Goal: Complete application form

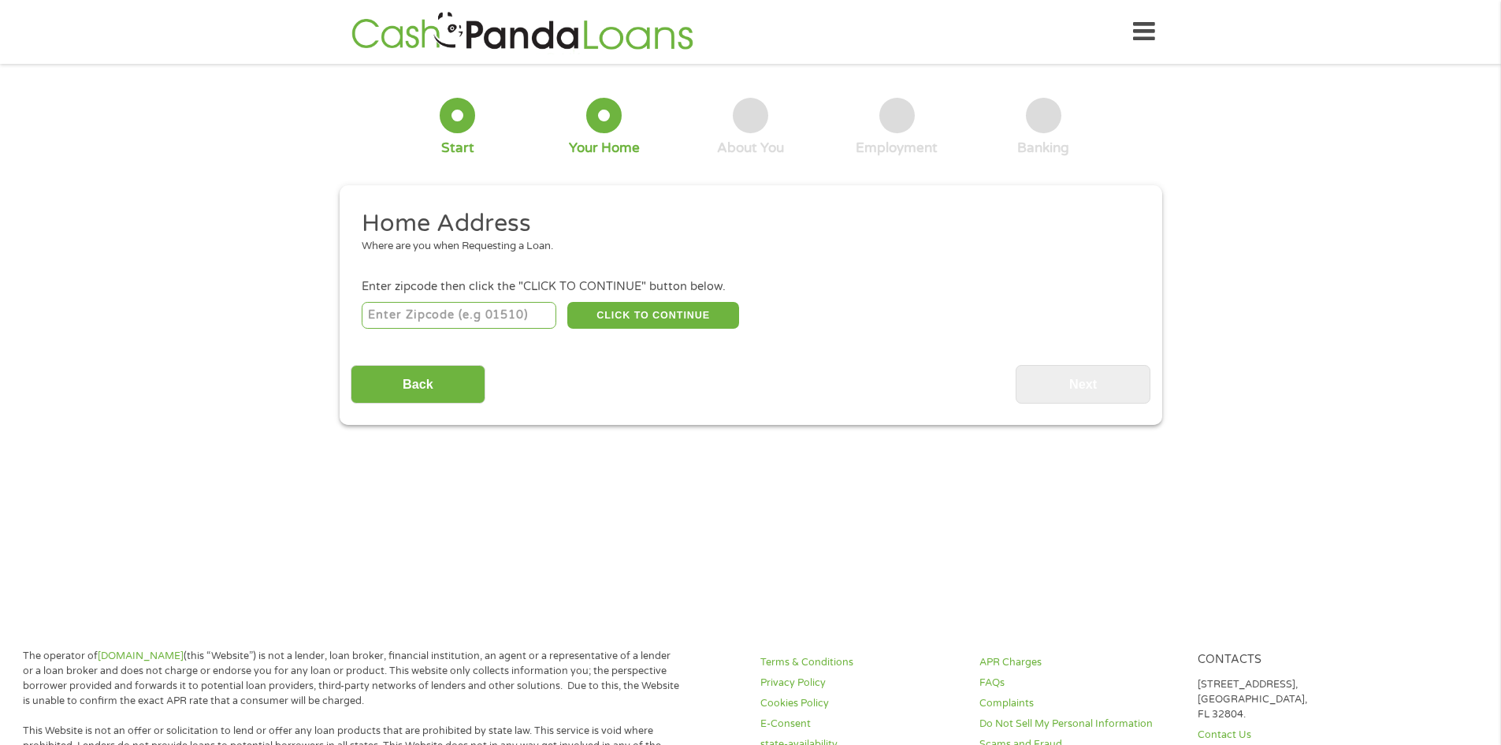
click at [481, 324] on input "number" at bounding box center [459, 315] width 195 height 27
type input "88310"
select select "[US_STATE]"
click at [626, 310] on button "CLICK TO CONTINUE" at bounding box center [653, 315] width 172 height 27
type input "88310"
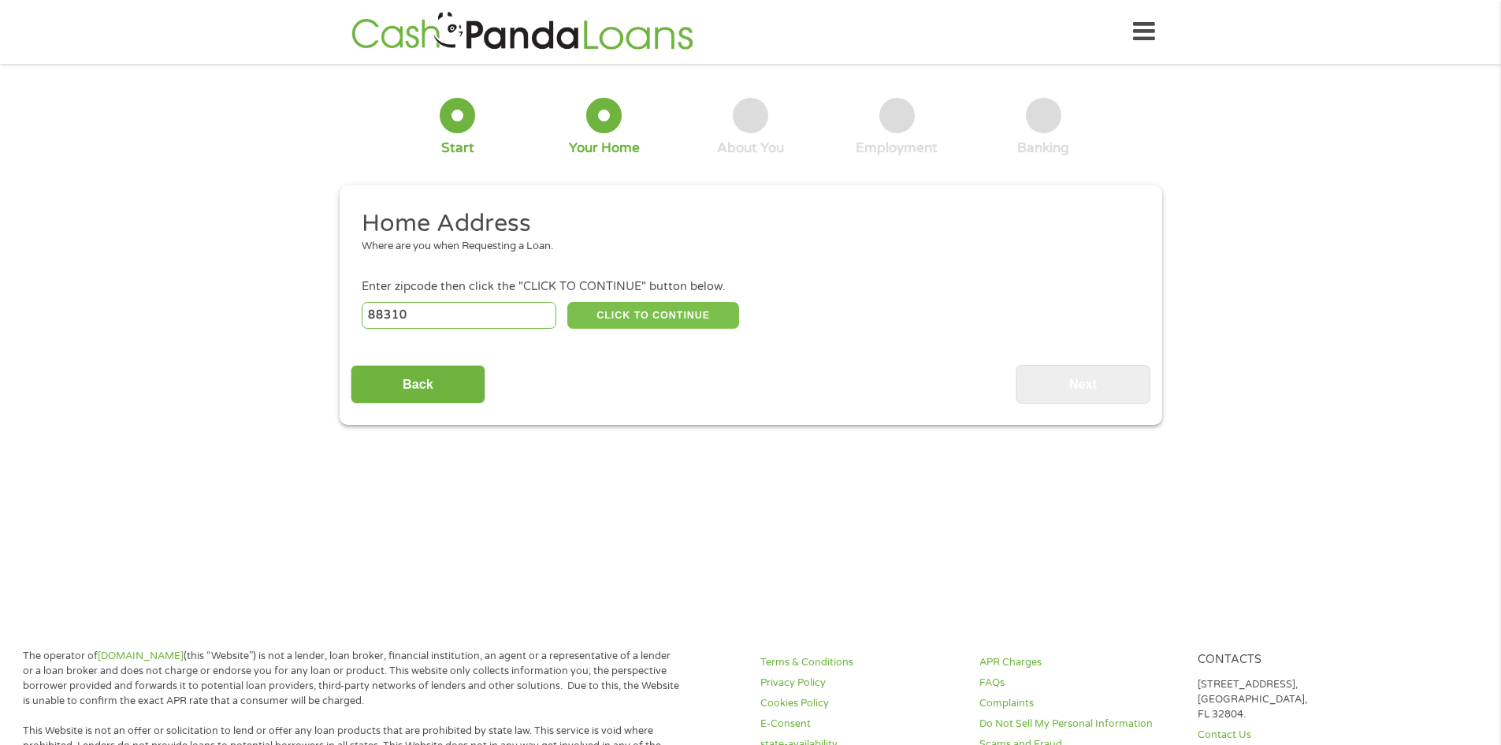
type input "Alamogordo"
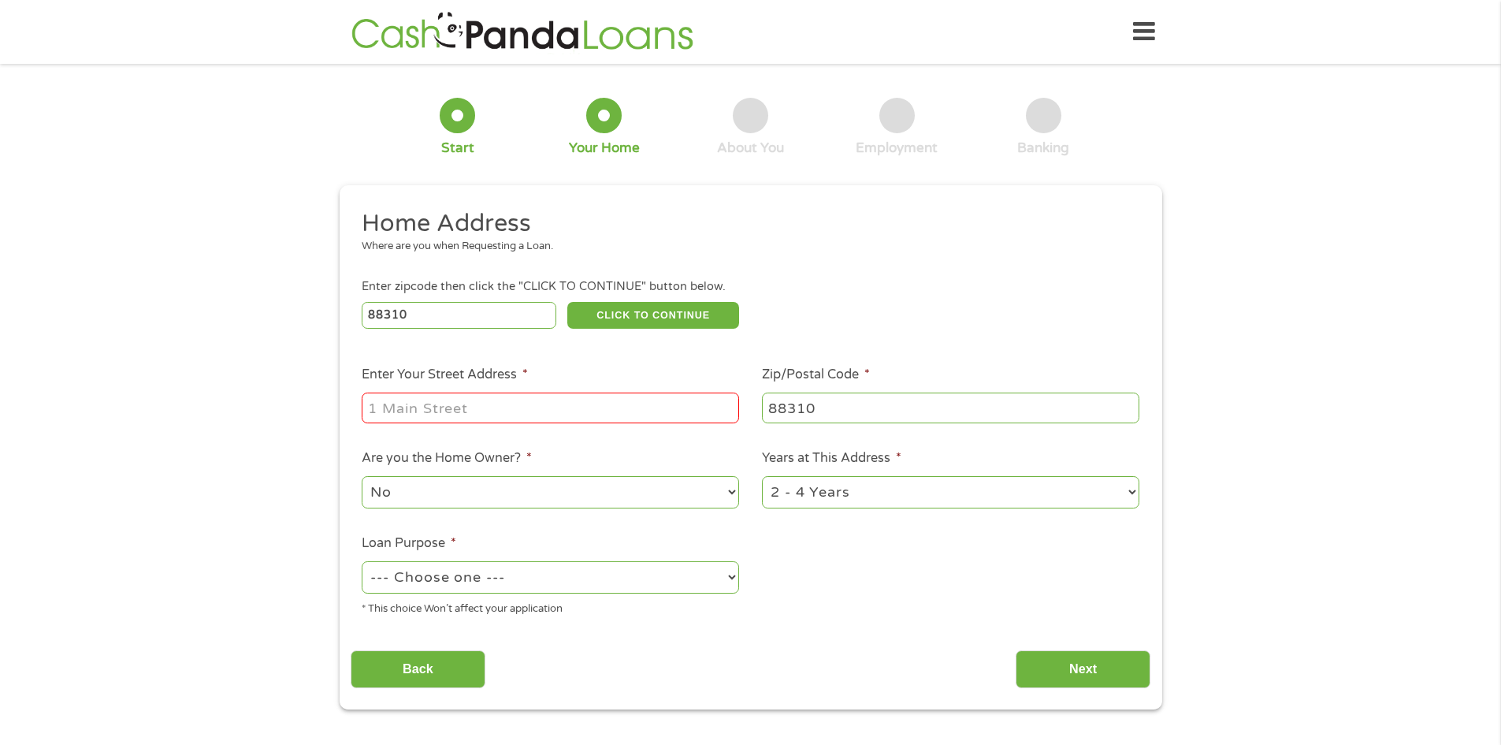
click at [537, 402] on input "Enter Your Street Address *" at bounding box center [550, 407] width 377 height 30
type input "907 ARAPAHO TRL"
click at [838, 489] on select "1 Year or less 1 - 2 Years 2 - 4 Years Over 4 Years" at bounding box center [950, 492] width 377 height 32
select select "60months"
click at [762, 476] on select "1 Year or less 1 - 2 Years 2 - 4 Years Over 4 Years" at bounding box center [950, 492] width 377 height 32
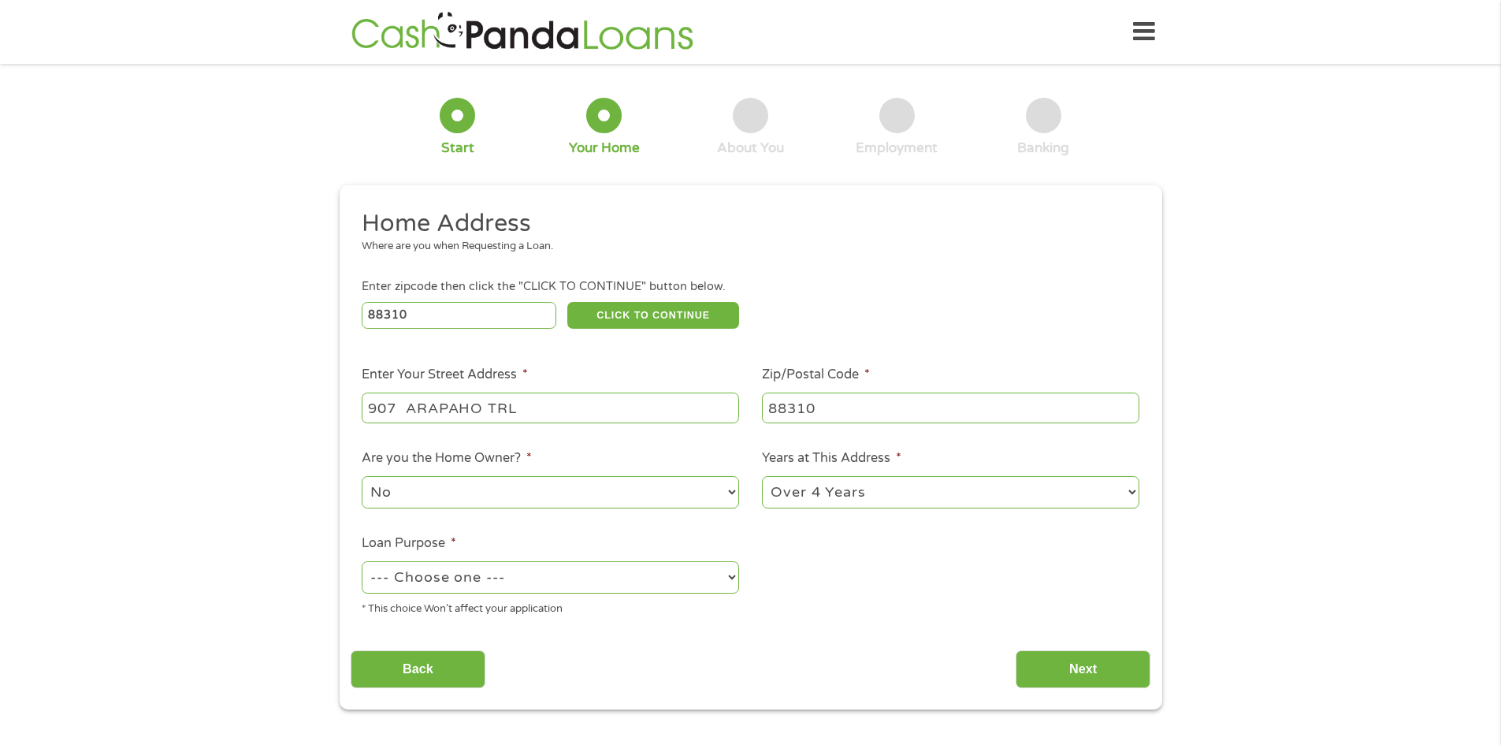
click at [528, 581] on select "--- Choose one --- Pay Bills Debt Consolidation Home Improvement Major Purchase…" at bounding box center [550, 577] width 377 height 32
select select "other"
click at [362, 561] on select "--- Choose one --- Pay Bills Debt Consolidation Home Improvement Major Purchase…" at bounding box center [550, 577] width 377 height 32
click at [1055, 662] on input "Next" at bounding box center [1083, 669] width 135 height 39
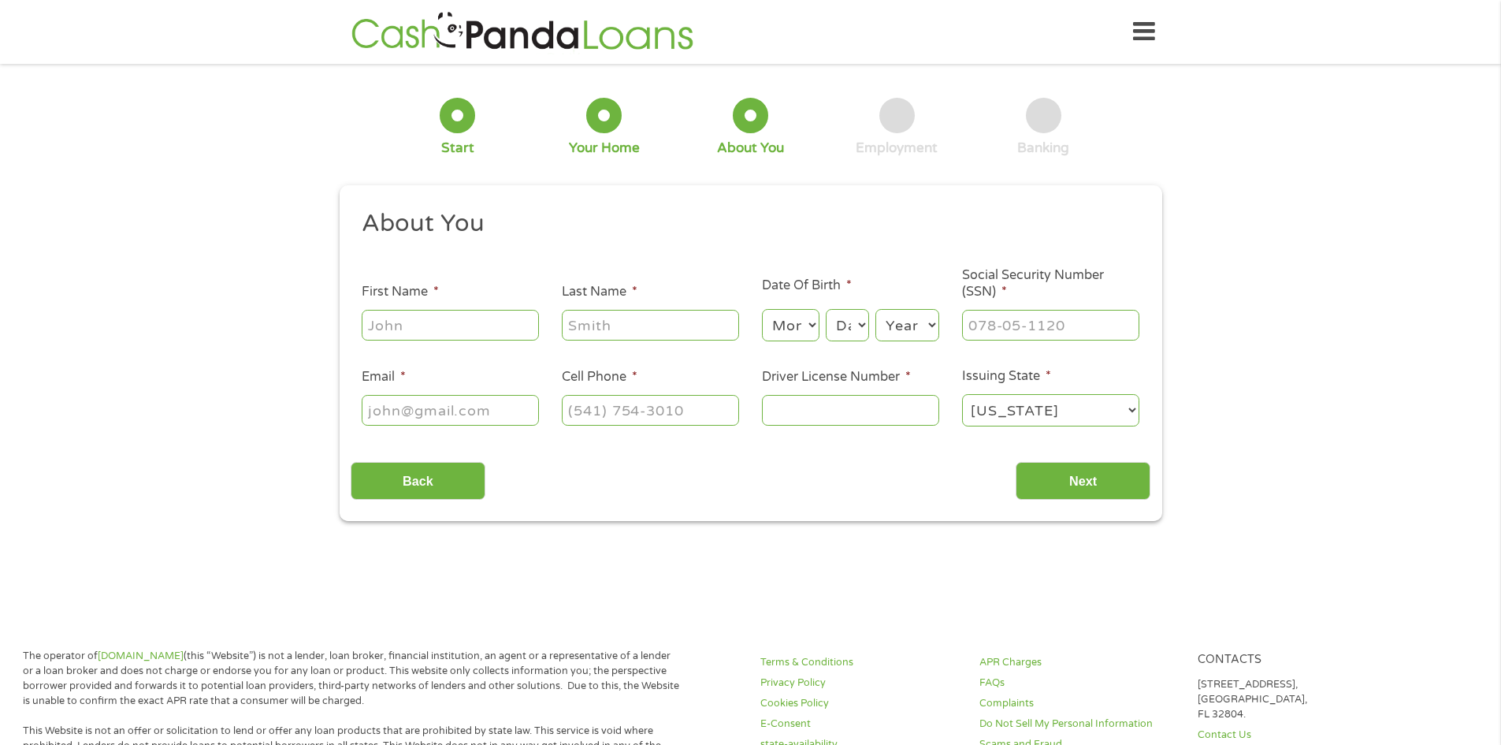
click at [425, 332] on input "First Name *" at bounding box center [450, 325] width 177 height 30
type input "[PERSON_NAME]"
type input "[EMAIL_ADDRESS][DOMAIN_NAME]"
type input "[PHONE_NUMBER]"
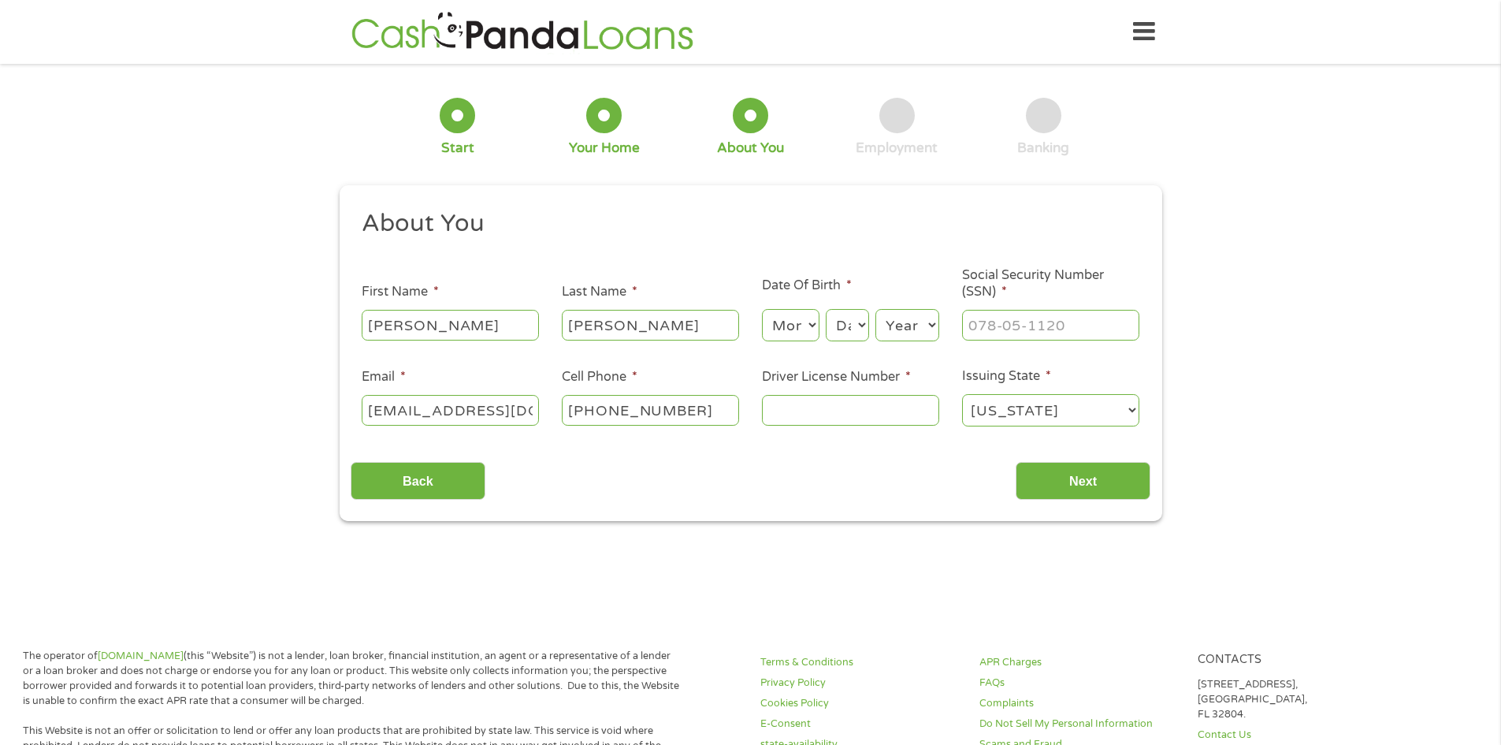
click at [877, 416] on input "Driver License Number *" at bounding box center [850, 410] width 177 height 30
type input "501429911"
click at [1031, 325] on input "___-__-____" at bounding box center [1050, 325] width 177 height 30
type input "585-57-1676"
click at [784, 325] on select "Month 1 2 3 4 5 6 7 8 9 10 11 12" at bounding box center [791, 325] width 58 height 32
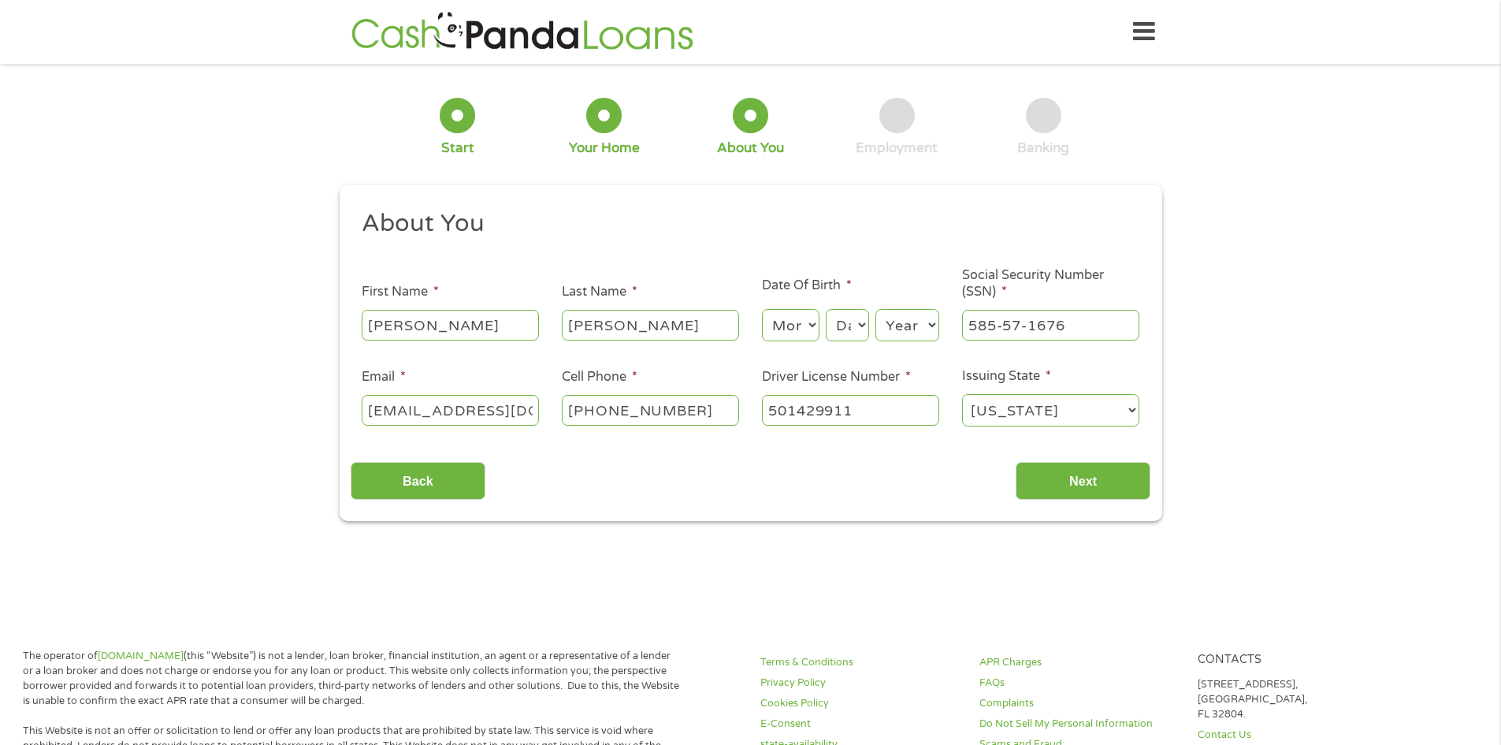
select select "4"
click at [762, 309] on select "Month 1 2 3 4 5 6 7 8 9 10 11 12" at bounding box center [791, 325] width 58 height 32
click at [857, 327] on select "Day 1 2 3 4 5 6 7 8 9 10 11 12 13 14 15 16 17 18 19 20 21 22 23 24 25 26 27 28 …" at bounding box center [847, 325] width 43 height 32
select select "9"
click at [826, 309] on select "Day 1 2 3 4 5 6 7 8 9 10 11 12 13 14 15 16 17 18 19 20 21 22 23 24 25 26 27 28 …" at bounding box center [847, 325] width 43 height 32
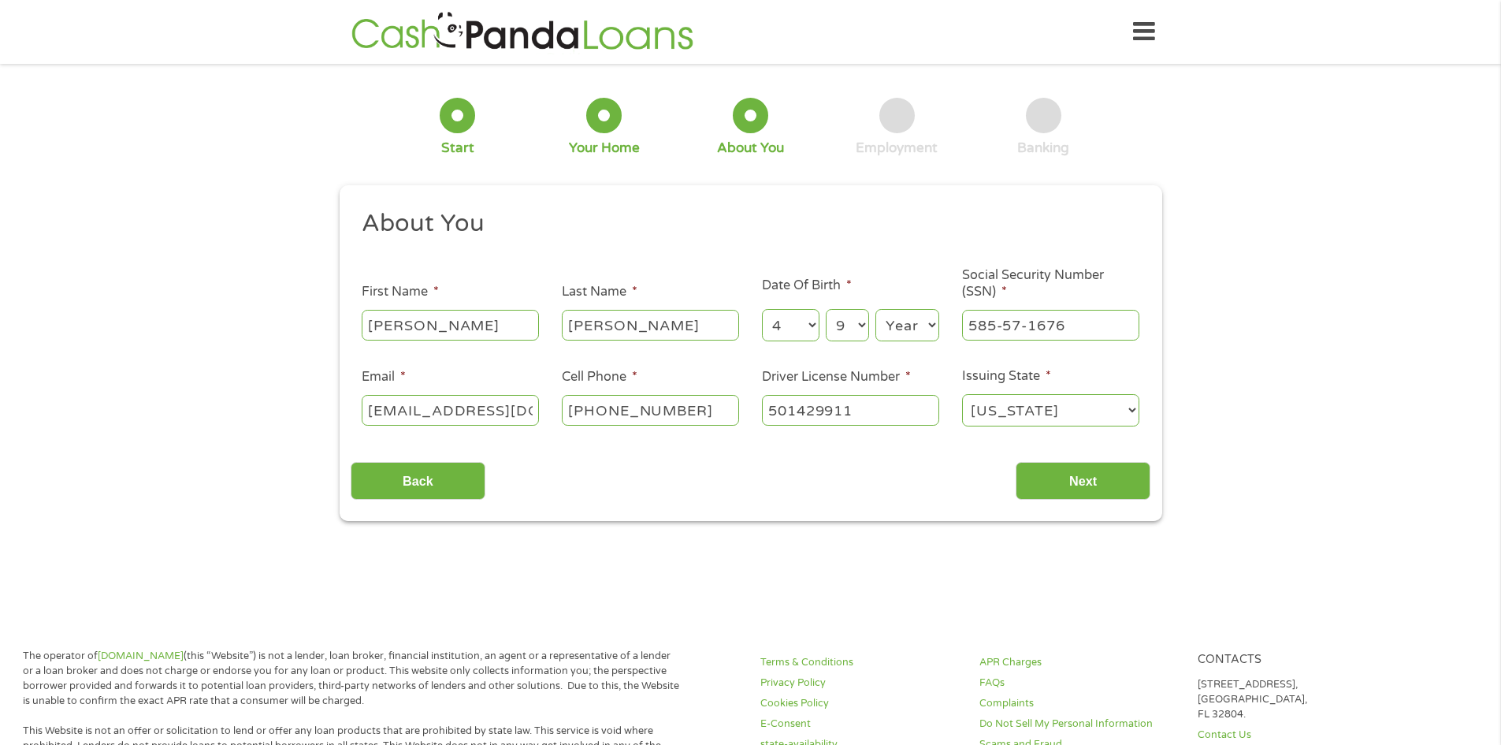
click at [902, 320] on select "Year [DATE] 2006 2005 2004 2003 2002 2001 2000 1999 1998 1997 1996 1995 1994 19…" at bounding box center [907, 325] width 64 height 32
select select "1985"
click at [875, 309] on select "Year [DATE] 2006 2005 2004 2003 2002 2001 2000 1999 1998 1997 1996 1995 1994 19…" at bounding box center [907, 325] width 64 height 32
click at [1068, 480] on input "Next" at bounding box center [1083, 481] width 135 height 39
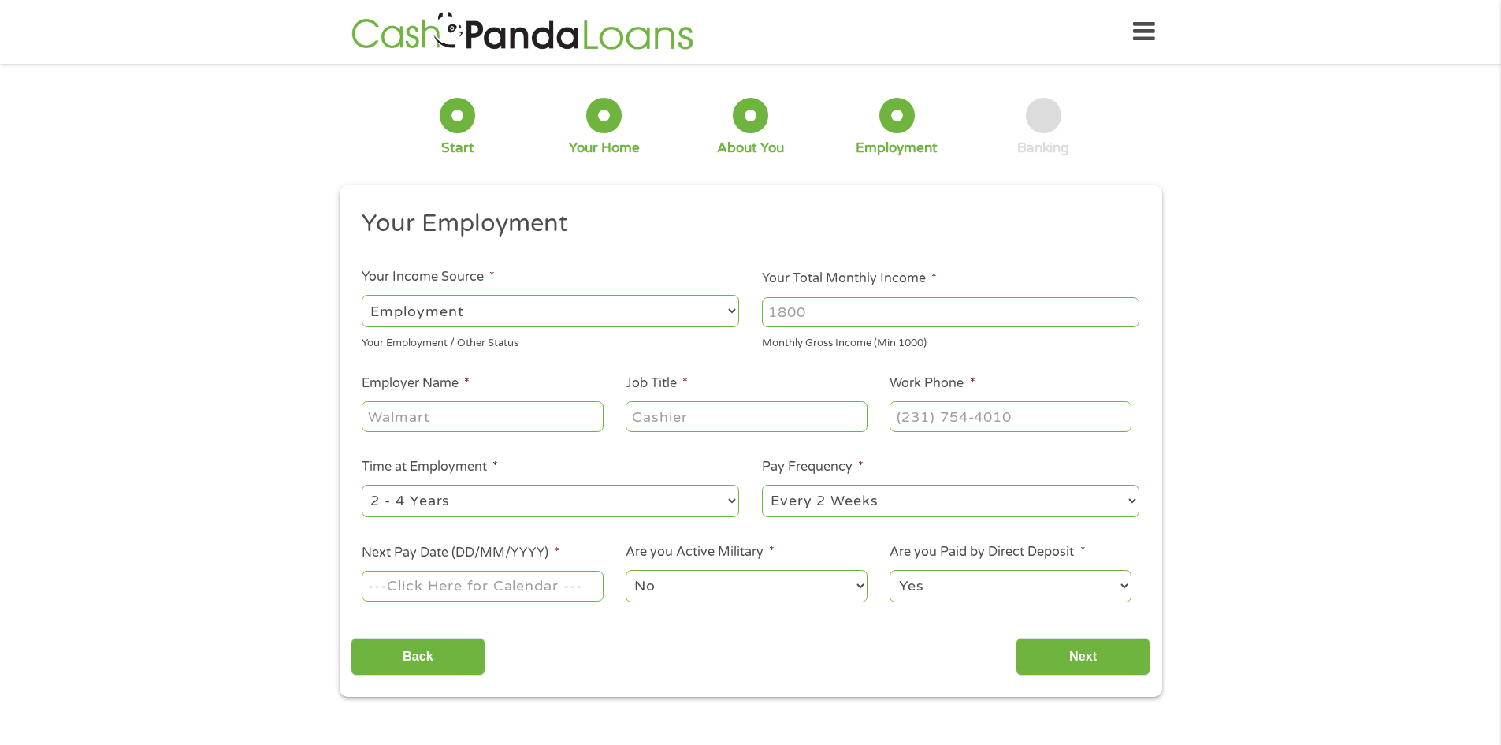
click at [845, 309] on input "Your Total Monthly Income *" at bounding box center [950, 312] width 377 height 30
type input "3300"
click at [444, 416] on input "Employer Name *" at bounding box center [482, 416] width 241 height 30
type input "[GEOGRAPHIC_DATA]"
type input "Administrative Assistant"
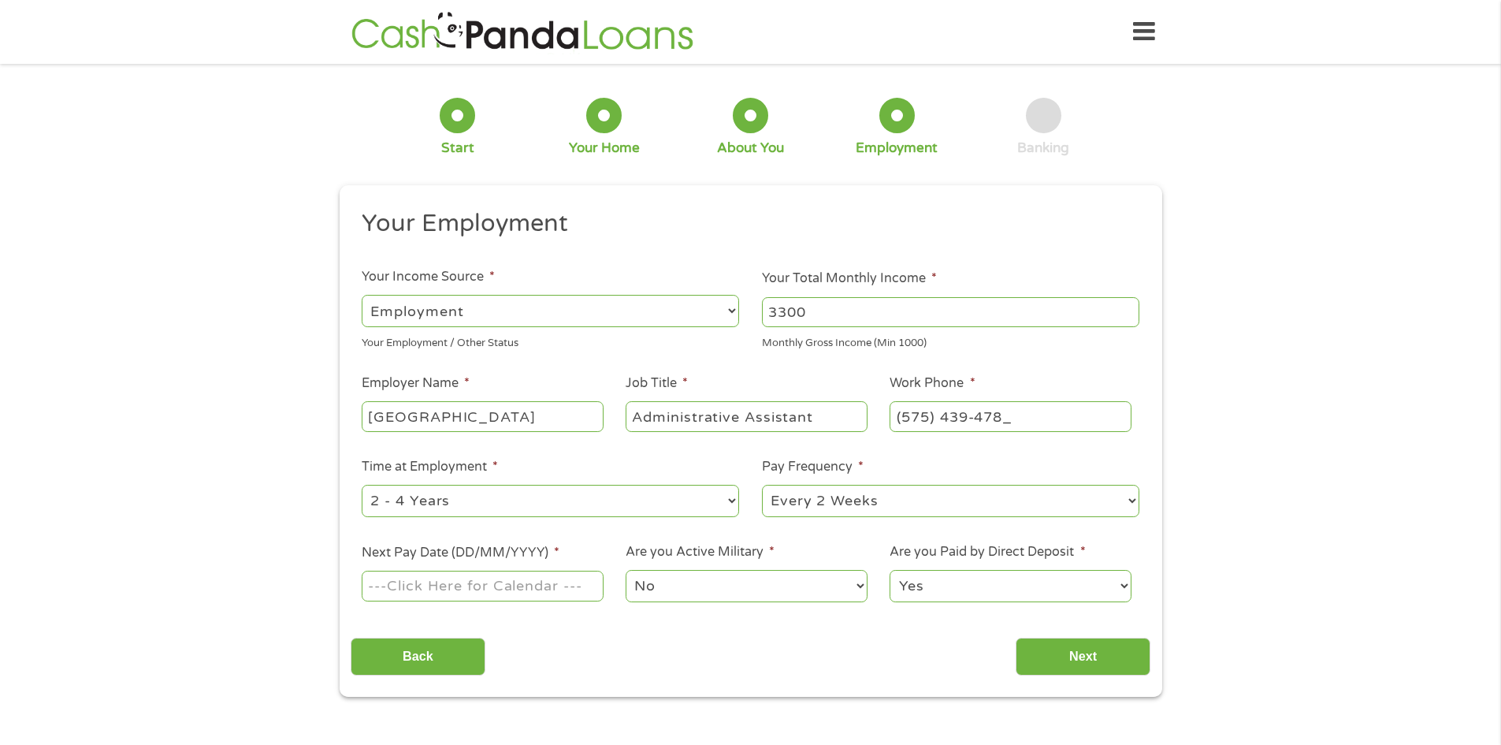
type input "[PHONE_NUMBER]"
click at [686, 501] on select "--- Choose one --- 1 Year or less 1 - 2 Years 2 - 4 Years Over 4 Years" at bounding box center [550, 501] width 377 height 32
select select "60months"
click at [362, 485] on select "--- Choose one --- 1 Year or less 1 - 2 Years 2 - 4 Years Over 4 Years" at bounding box center [550, 501] width 377 height 32
click at [849, 507] on select "--- Choose one --- Every 2 Weeks Every Week Monthly Semi-Monthly" at bounding box center [950, 501] width 377 height 32
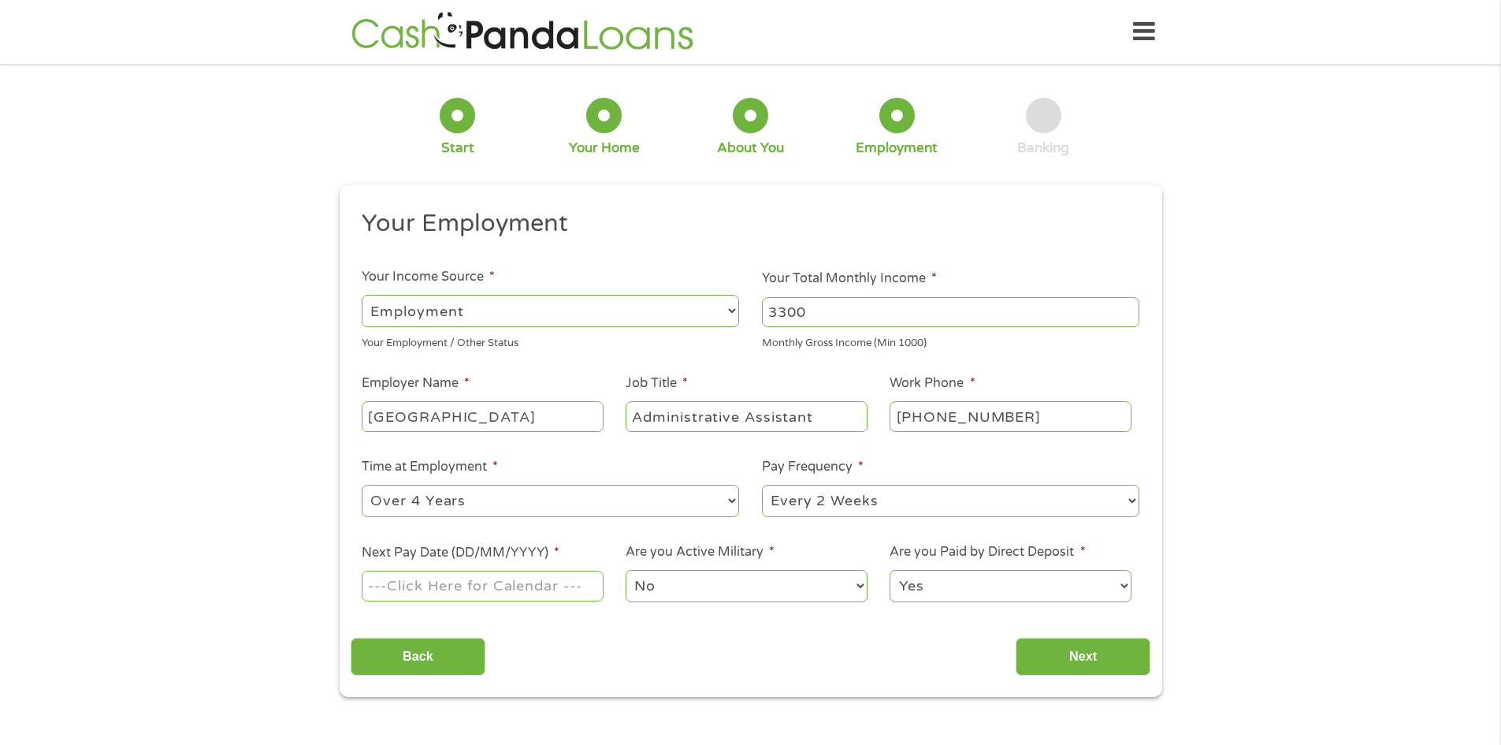
select select "semimonthly"
click at [762, 485] on select "--- Choose one --- Every 2 Weeks Every Week Monthly Semi-Monthly" at bounding box center [950, 501] width 377 height 32
click at [510, 593] on input "Next Pay Date (DD/MM/YYYY) *" at bounding box center [482, 586] width 241 height 30
click at [512, 593] on input "Next Pay Date (DD/MM/YYYY) *" at bounding box center [482, 586] width 241 height 30
click at [386, 585] on input "09152025" at bounding box center [482, 586] width 241 height 30
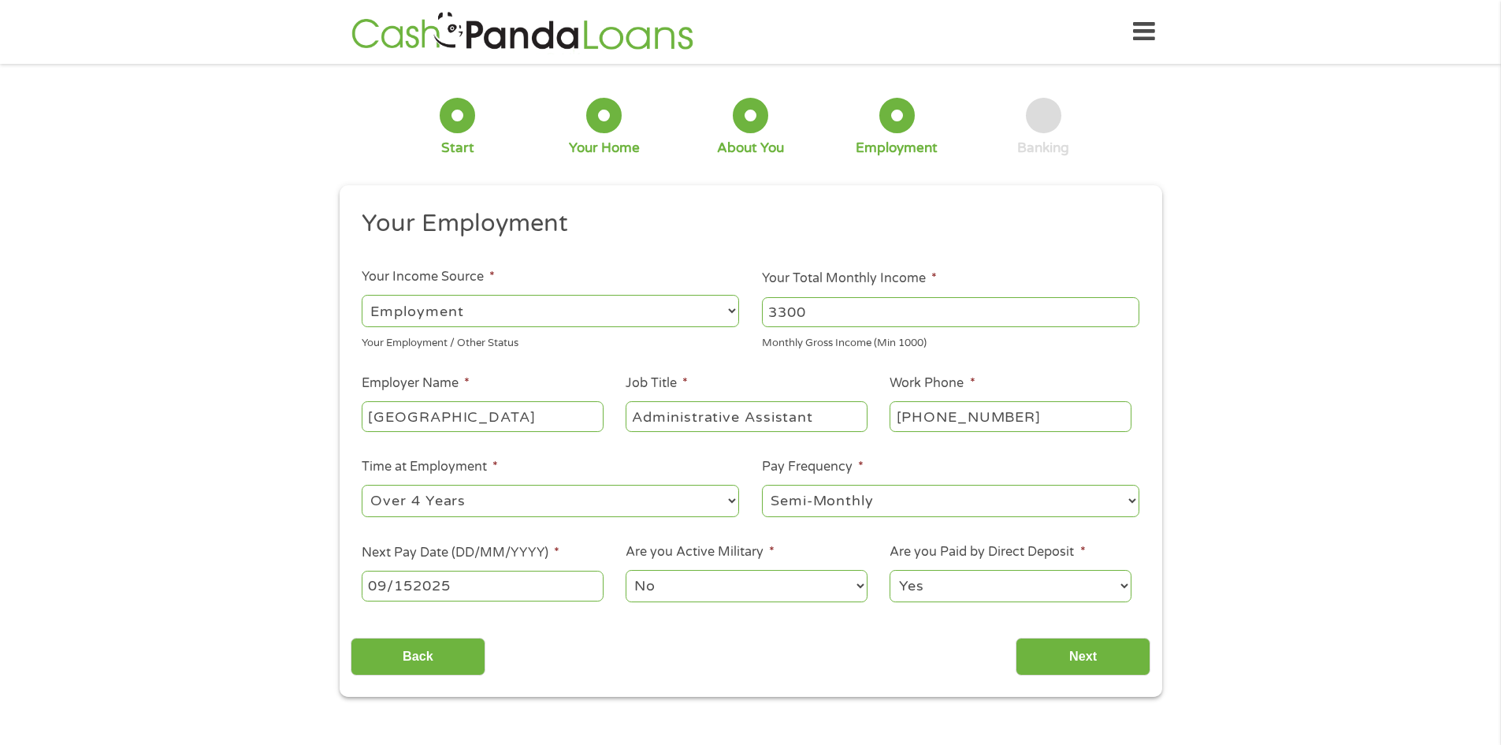
click at [411, 585] on input "09/152025" at bounding box center [482, 586] width 241 height 30
type input "[DATE]"
click at [1087, 656] on input "Next" at bounding box center [1083, 656] width 135 height 39
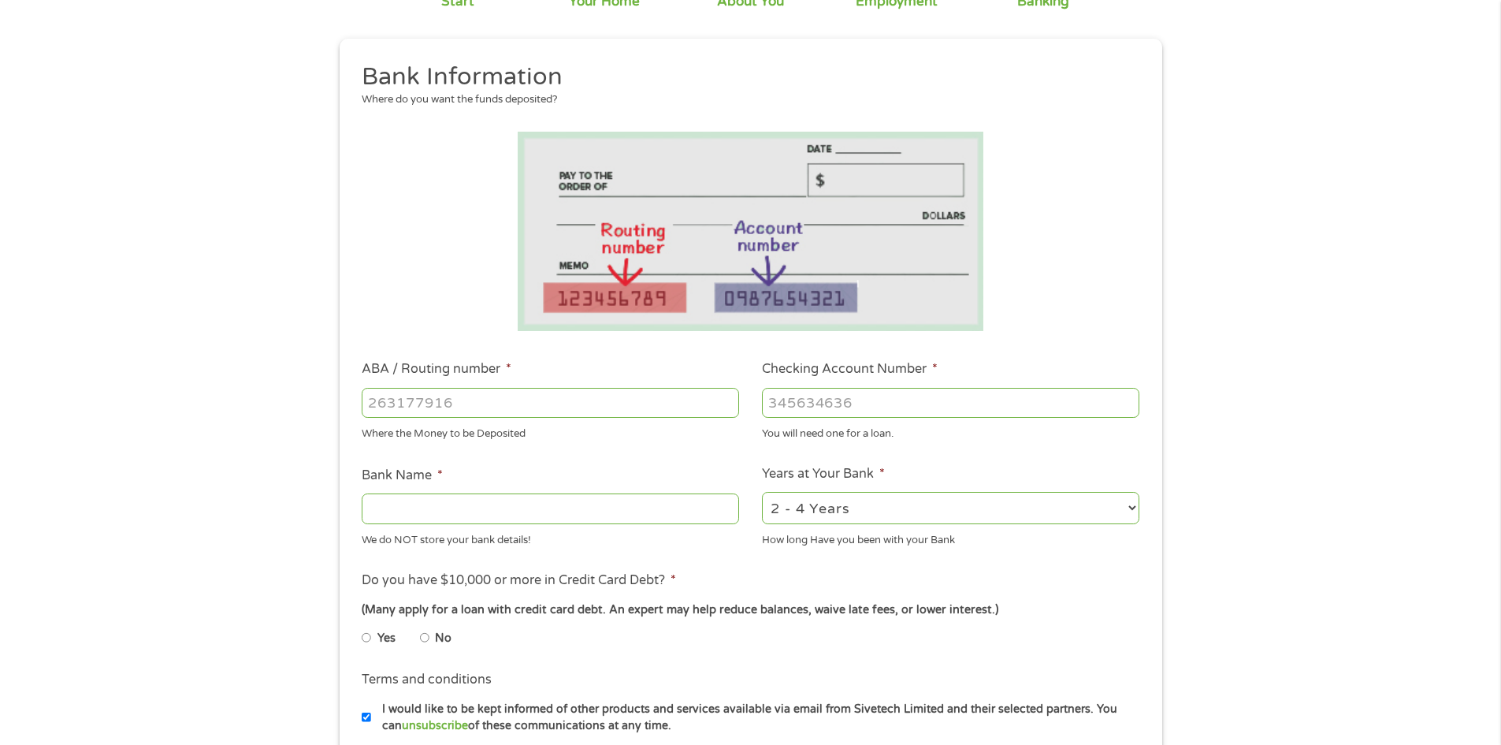
scroll to position [394, 0]
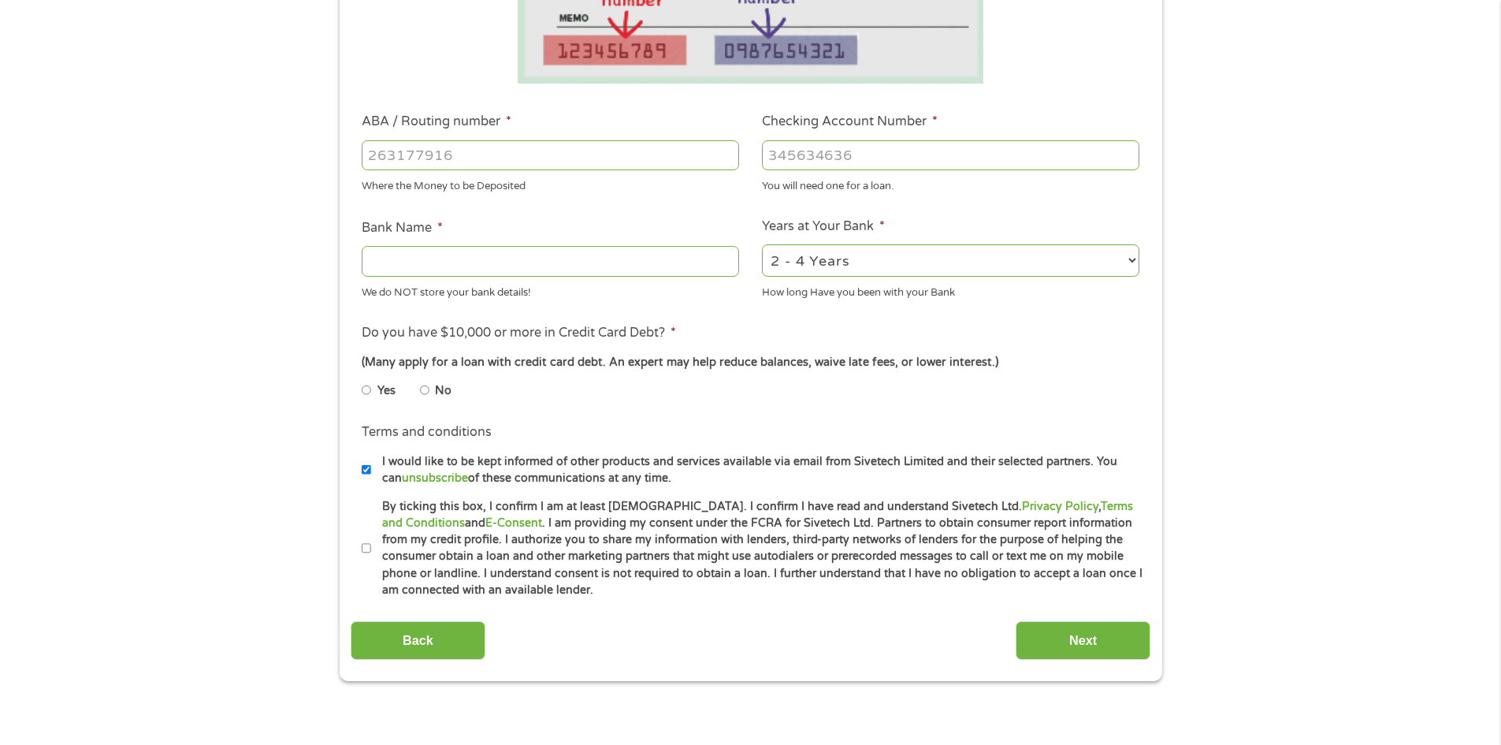
click at [394, 151] on input "ABA / Routing number *" at bounding box center [550, 155] width 377 height 30
type input "312270463"
type input "PIONEER BANK"
type input "312270463"
type input "0304092075"
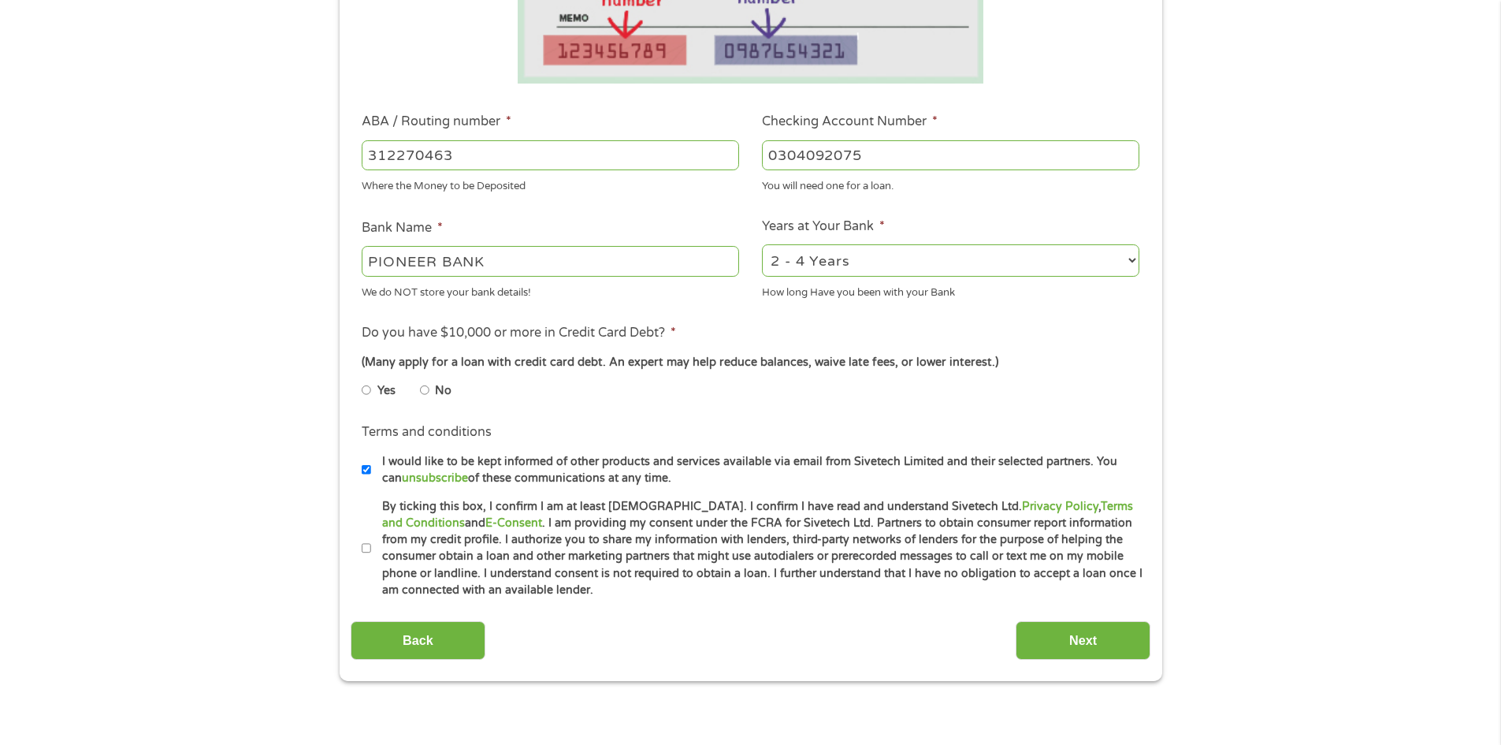
click at [426, 388] on input "No" at bounding box center [424, 389] width 9 height 25
radio input "true"
click at [370, 548] on input "By ticking this box, I confirm I am at least [DEMOGRAPHIC_DATA]. I confirm I ha…" at bounding box center [366, 548] width 9 height 25
checkbox input "true"
click at [1124, 645] on input "Next" at bounding box center [1083, 640] width 135 height 39
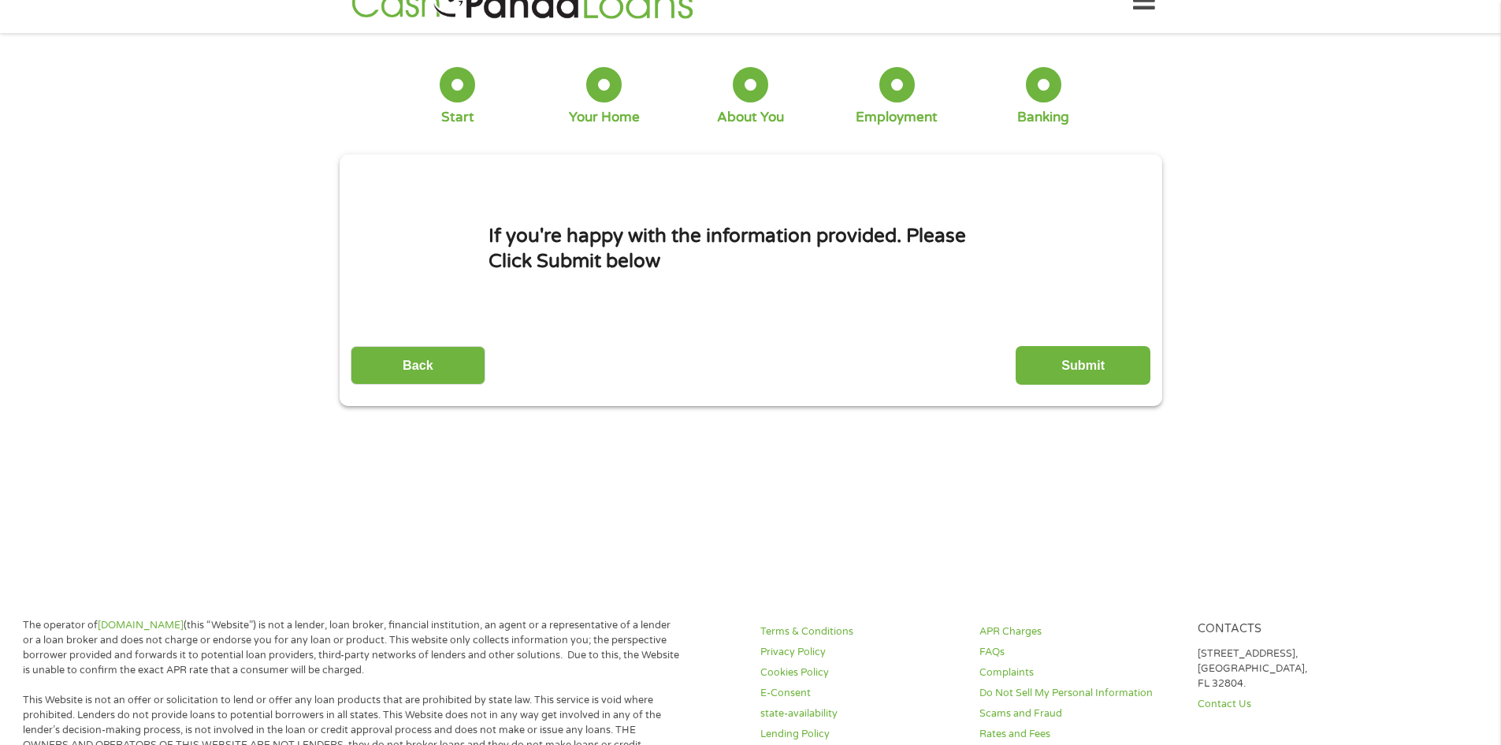
scroll to position [0, 0]
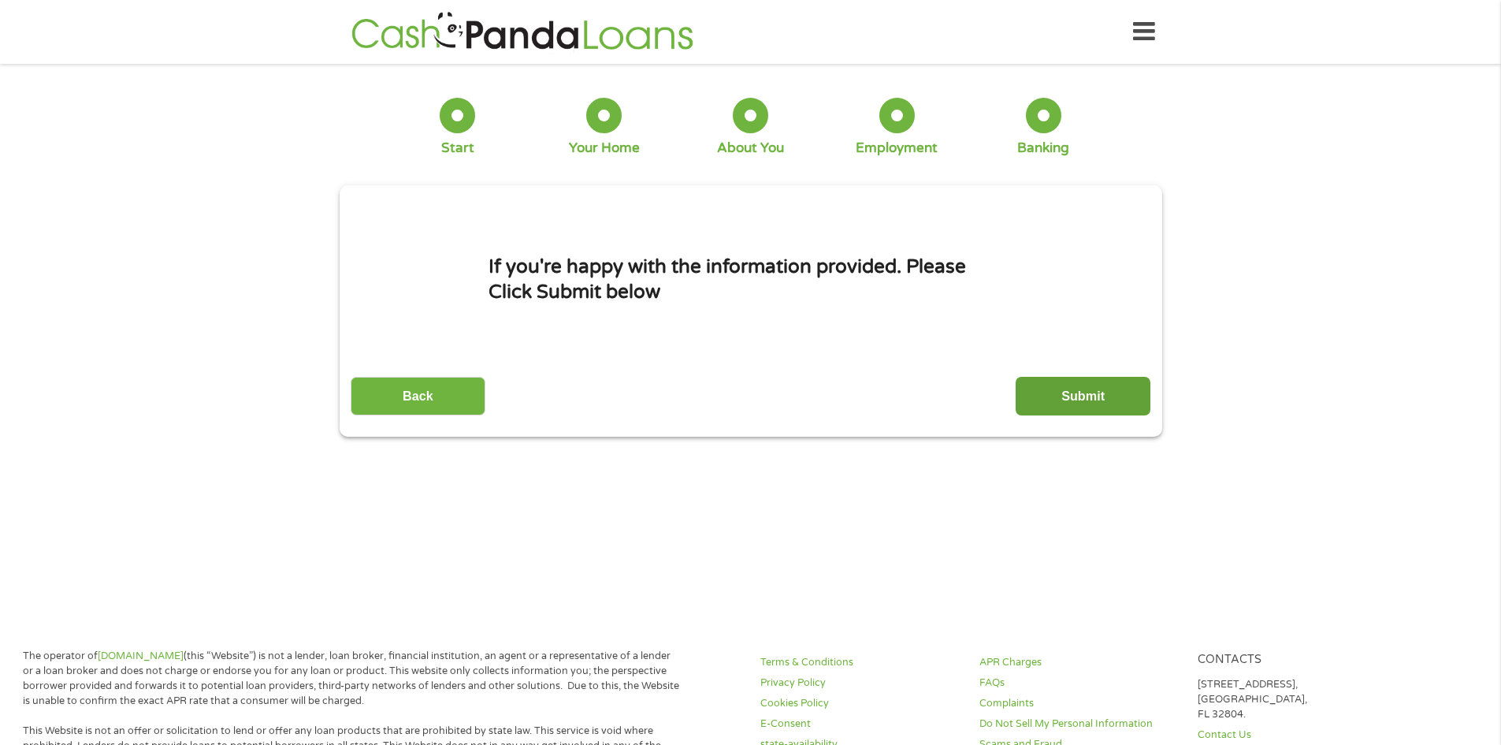
click at [1095, 396] on input "Submit" at bounding box center [1083, 396] width 135 height 39
